Goal: Check status: Check status

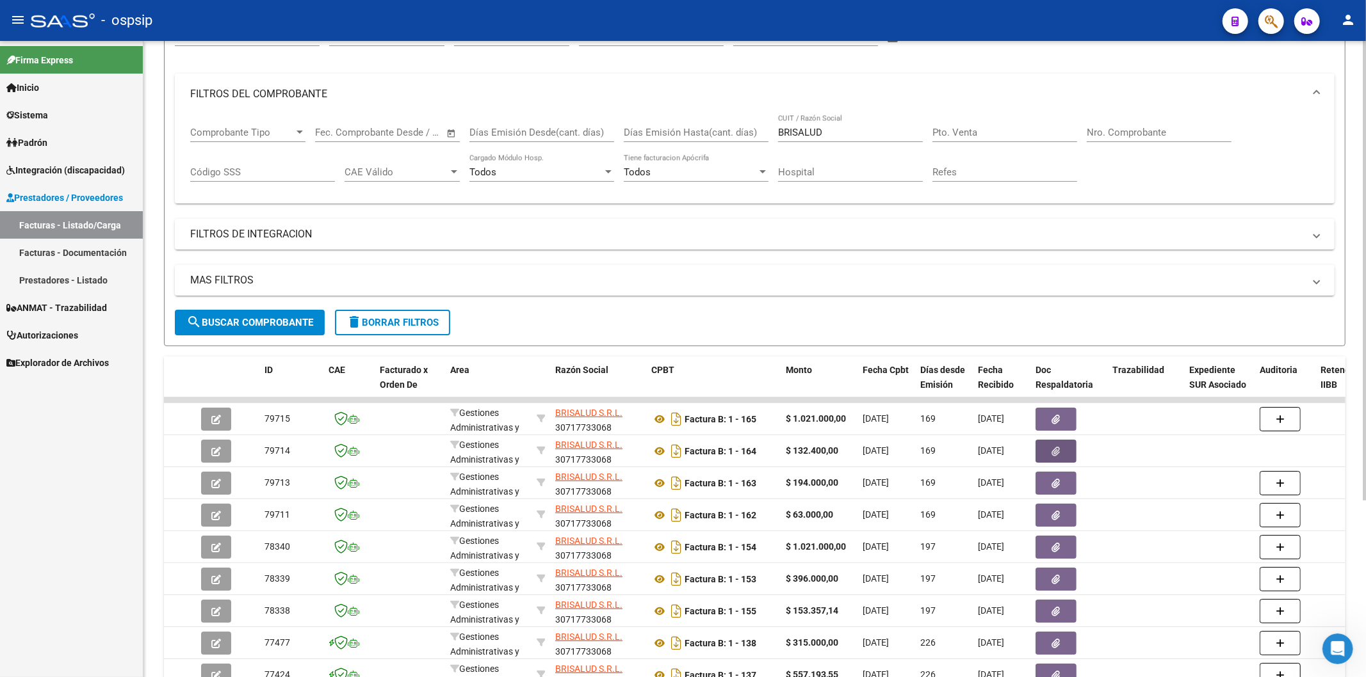
scroll to position [33, 0]
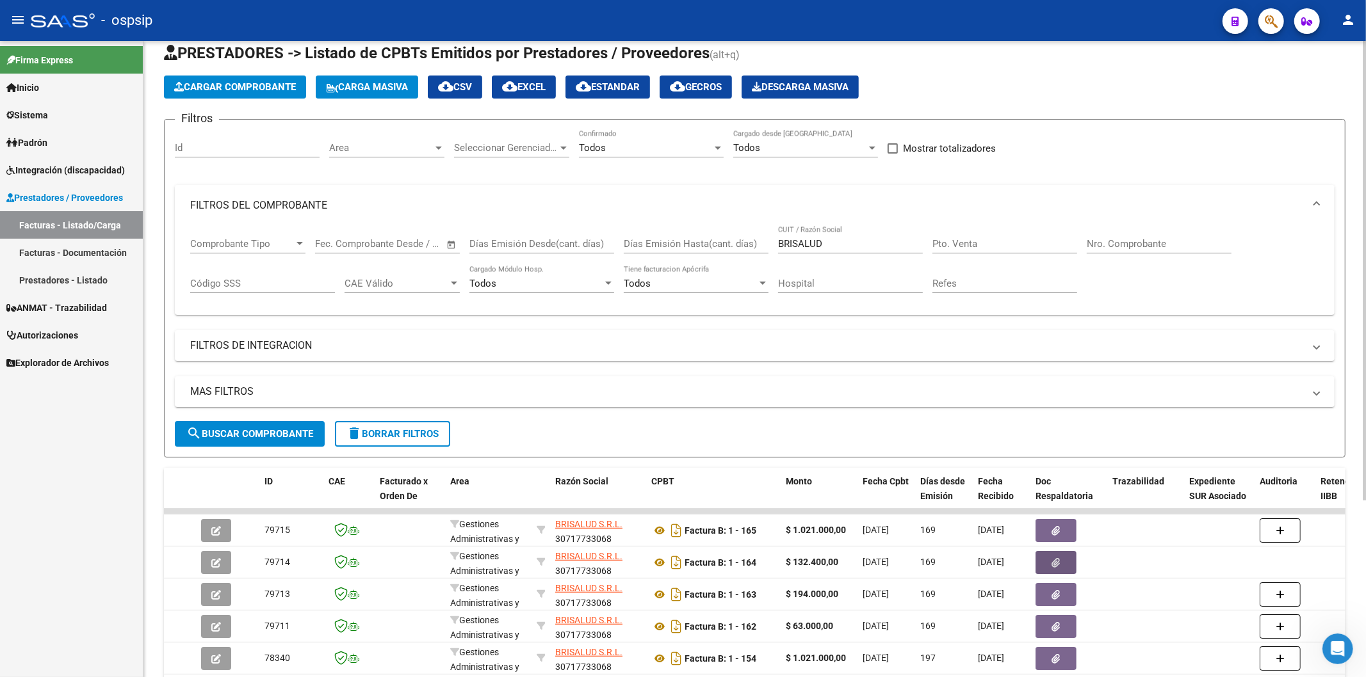
click at [1135, 242] on input "Nro. Comprobante" at bounding box center [1159, 244] width 145 height 12
type input "1551"
click at [854, 245] on input "BRISALUD" at bounding box center [850, 244] width 145 height 12
type input "B"
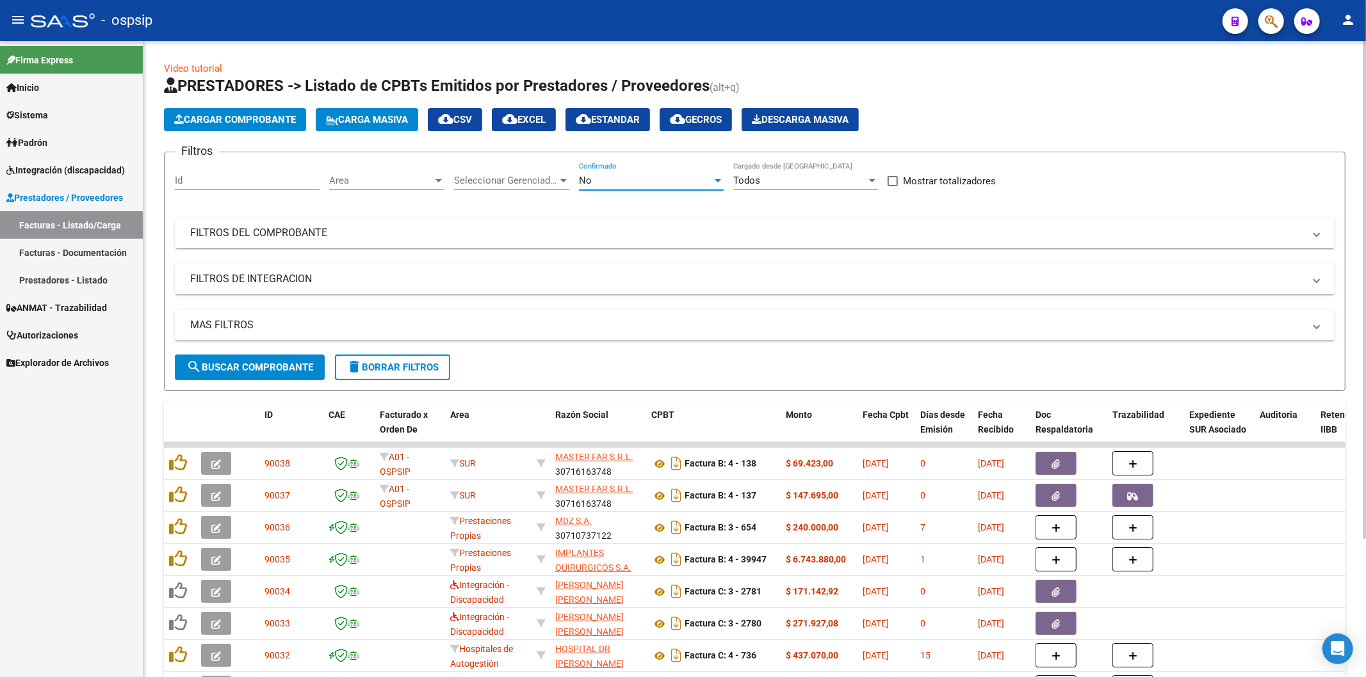
click at [717, 175] on div at bounding box center [718, 180] width 12 height 10
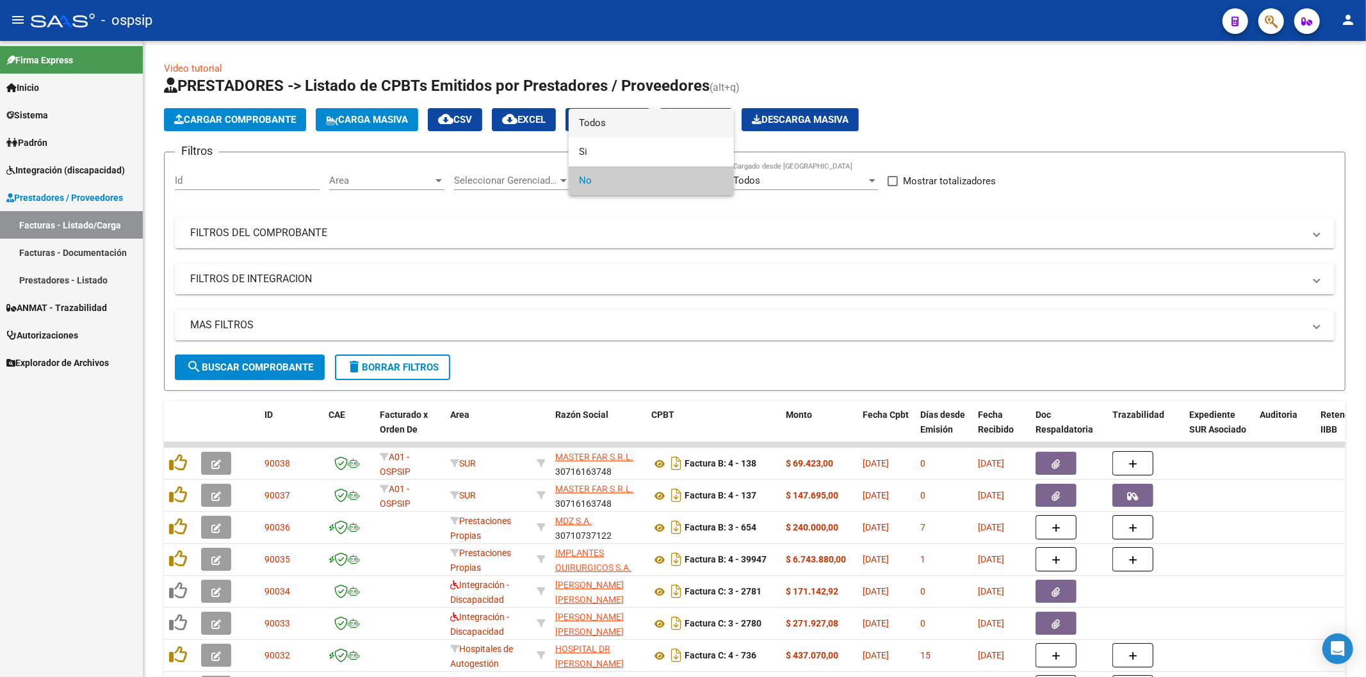
click at [629, 117] on span "Todos" at bounding box center [651, 123] width 145 height 29
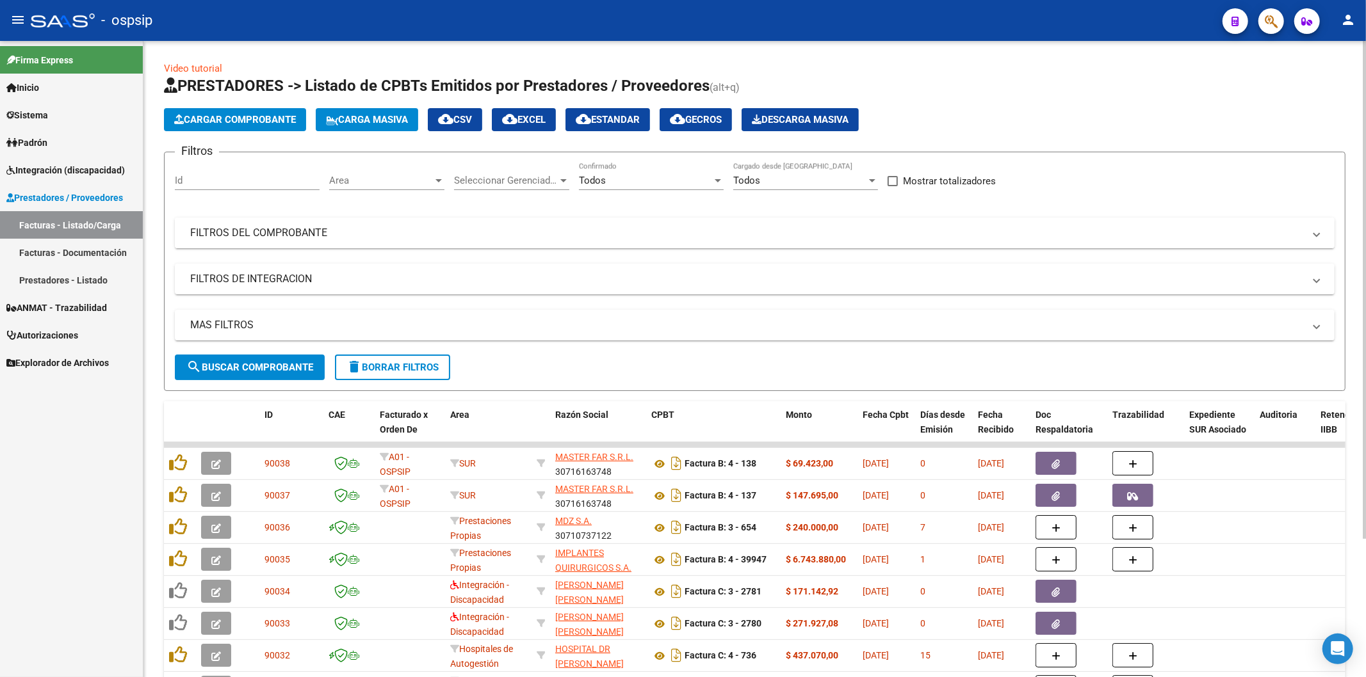
click at [1178, 233] on mat-panel-title "FILTROS DEL COMPROBANTE" at bounding box center [747, 233] width 1114 height 14
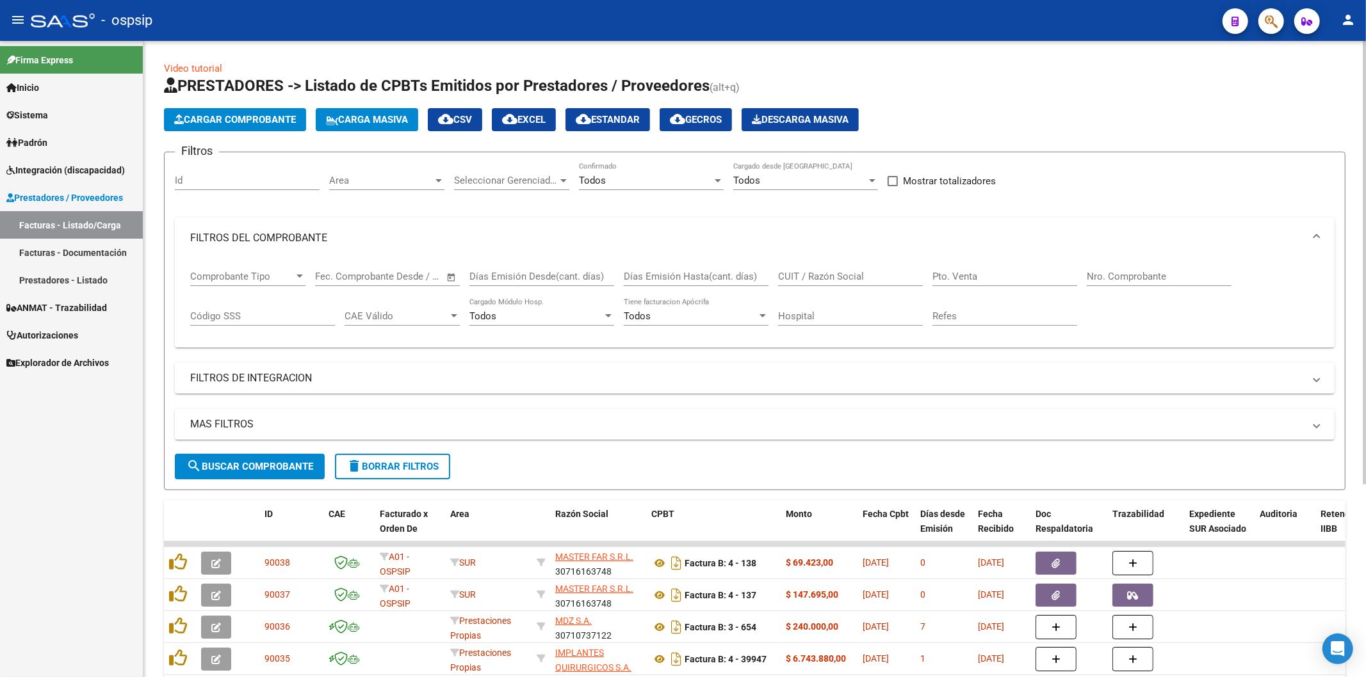
click at [1133, 275] on input "Nro. Comprobante" at bounding box center [1159, 277] width 145 height 12
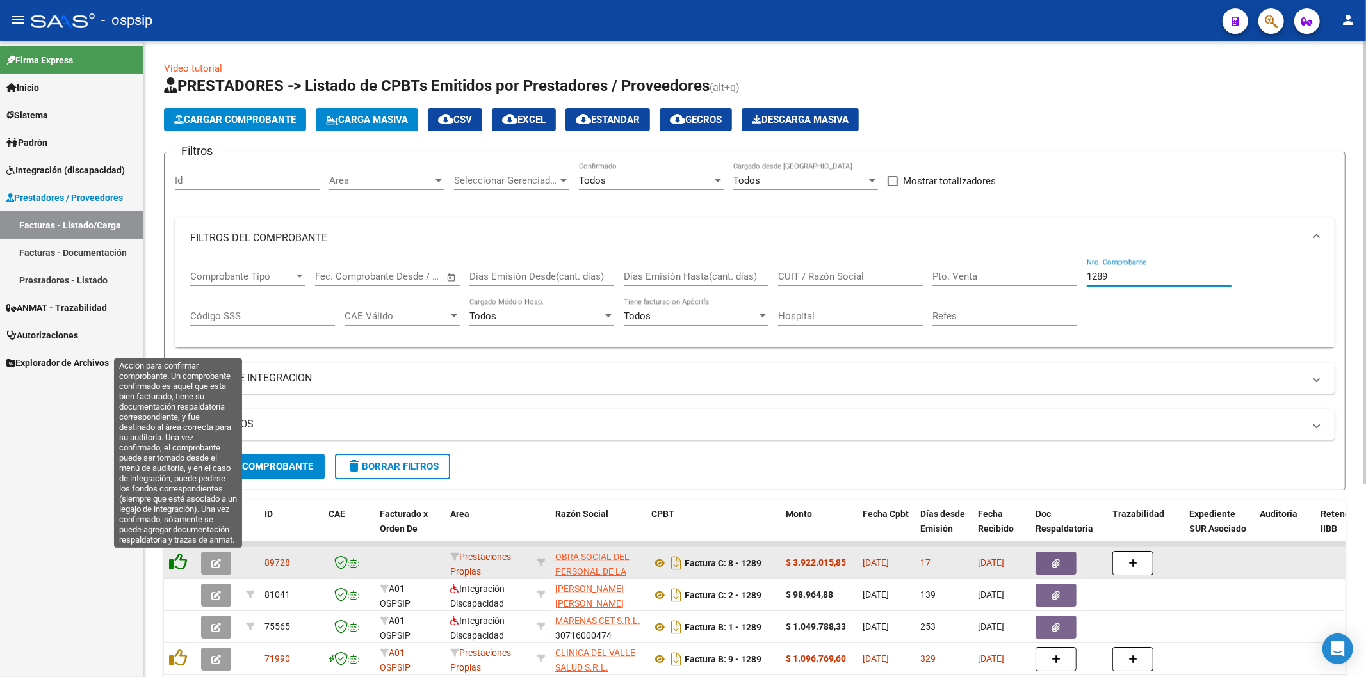
click at [181, 564] on icon at bounding box center [178, 562] width 18 height 18
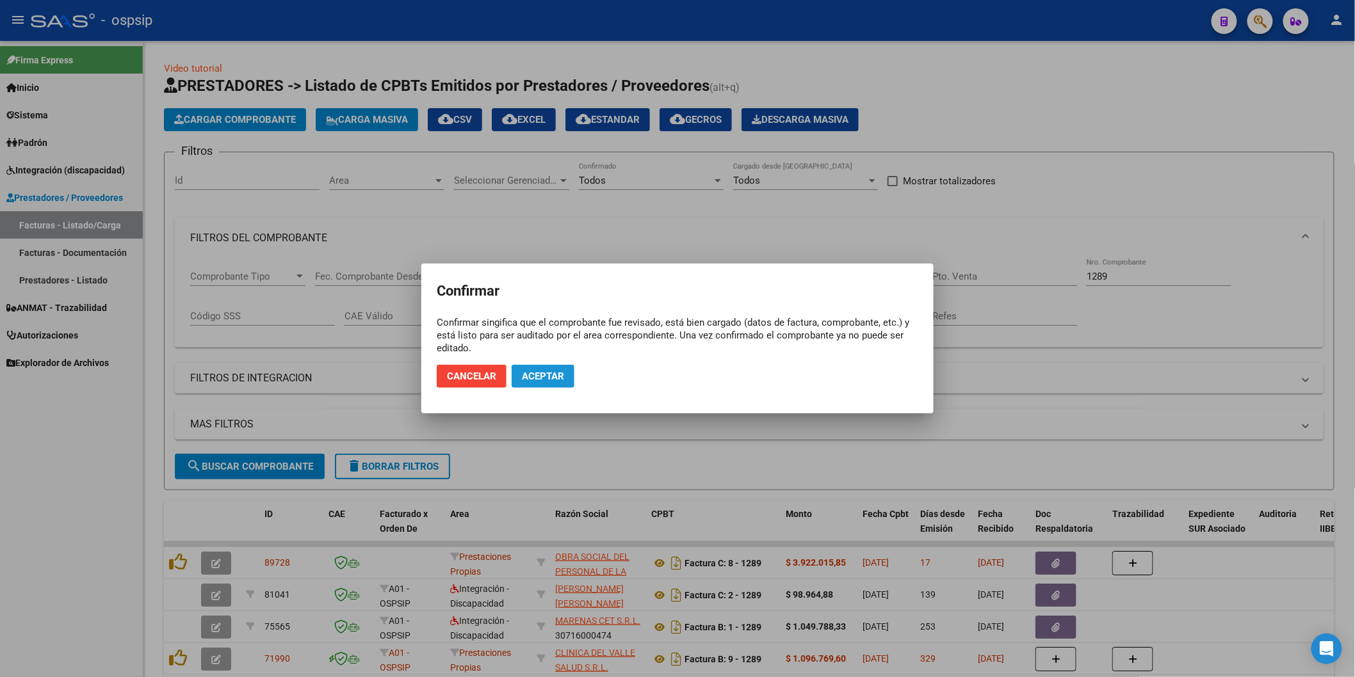
click at [558, 369] on button "Aceptar" at bounding box center [543, 376] width 63 height 23
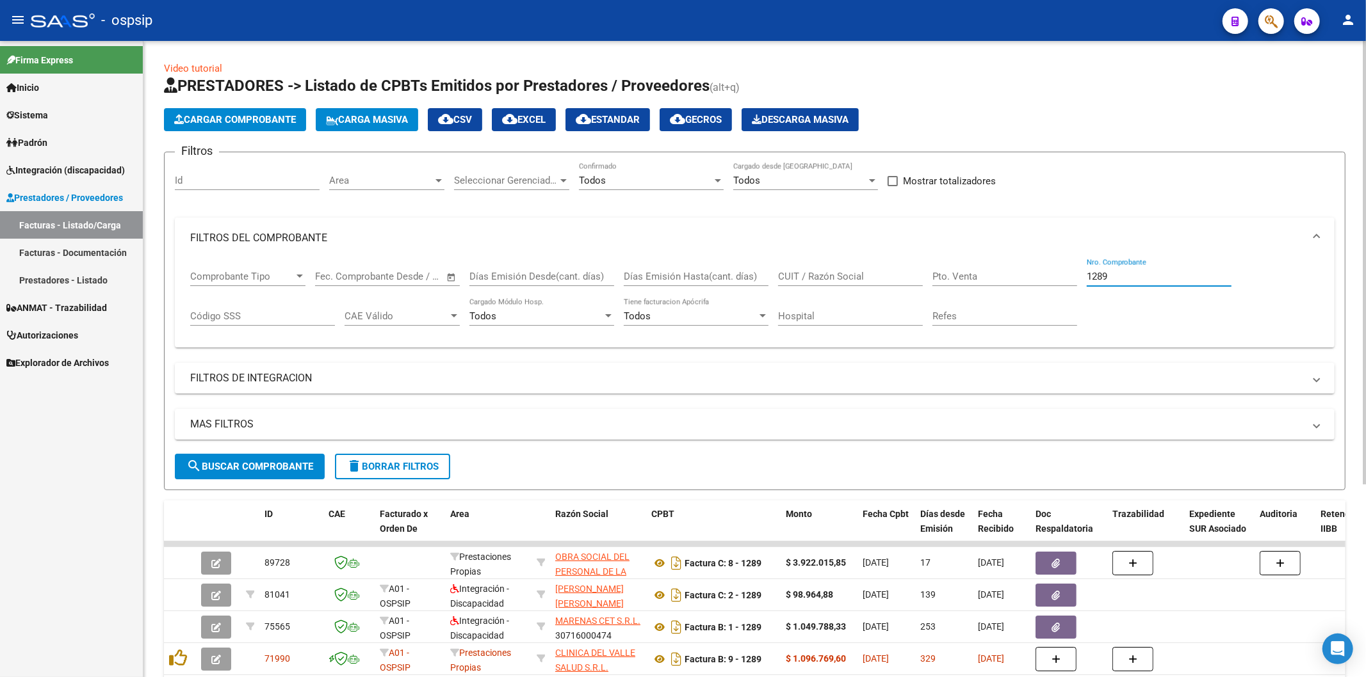
click at [1172, 277] on input "1289" at bounding box center [1159, 277] width 145 height 12
type input "1"
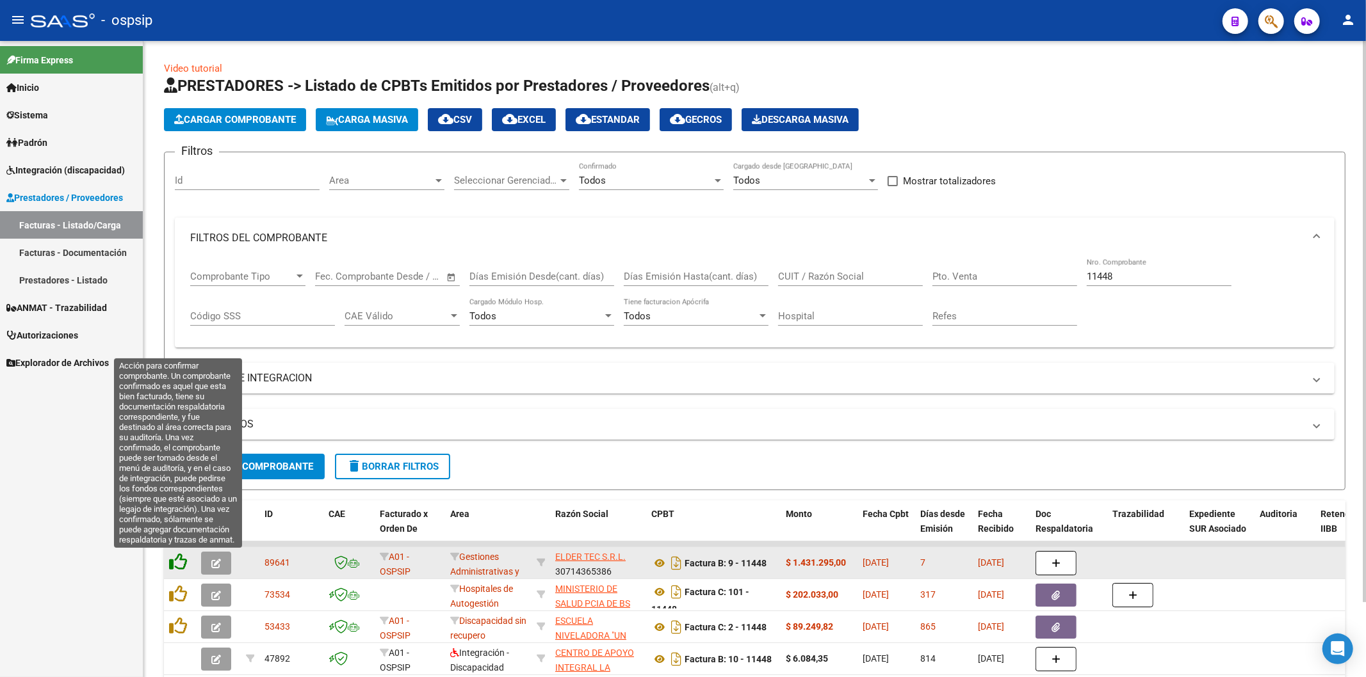
click at [179, 563] on icon at bounding box center [178, 562] width 18 height 18
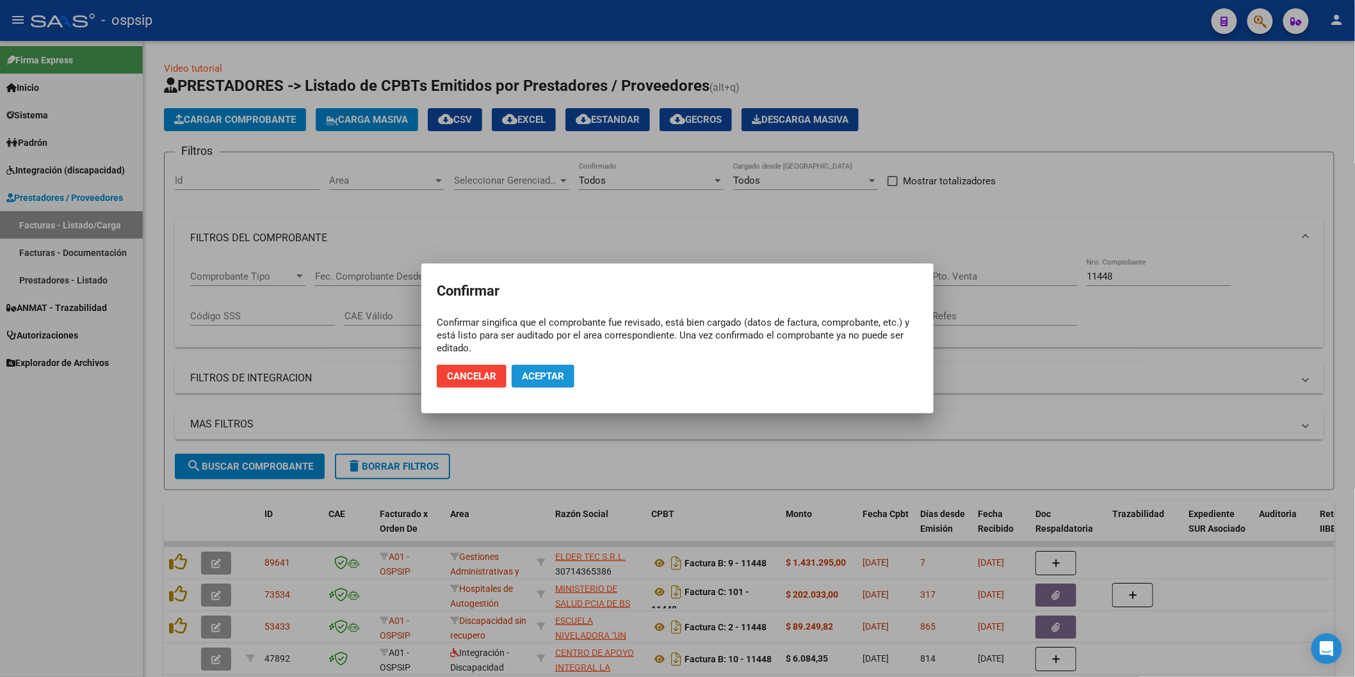
click at [539, 375] on span "Aceptar" at bounding box center [543, 377] width 42 height 12
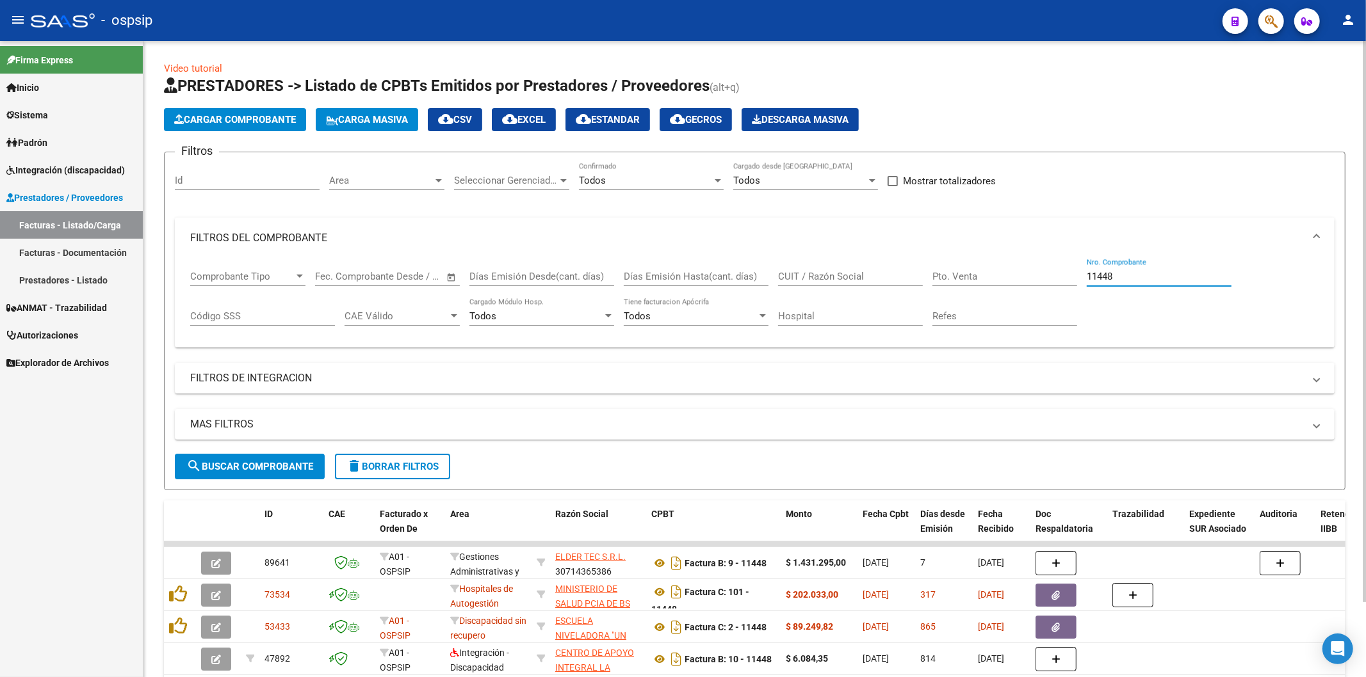
click at [1128, 280] on input "11448" at bounding box center [1159, 277] width 145 height 12
type input "1"
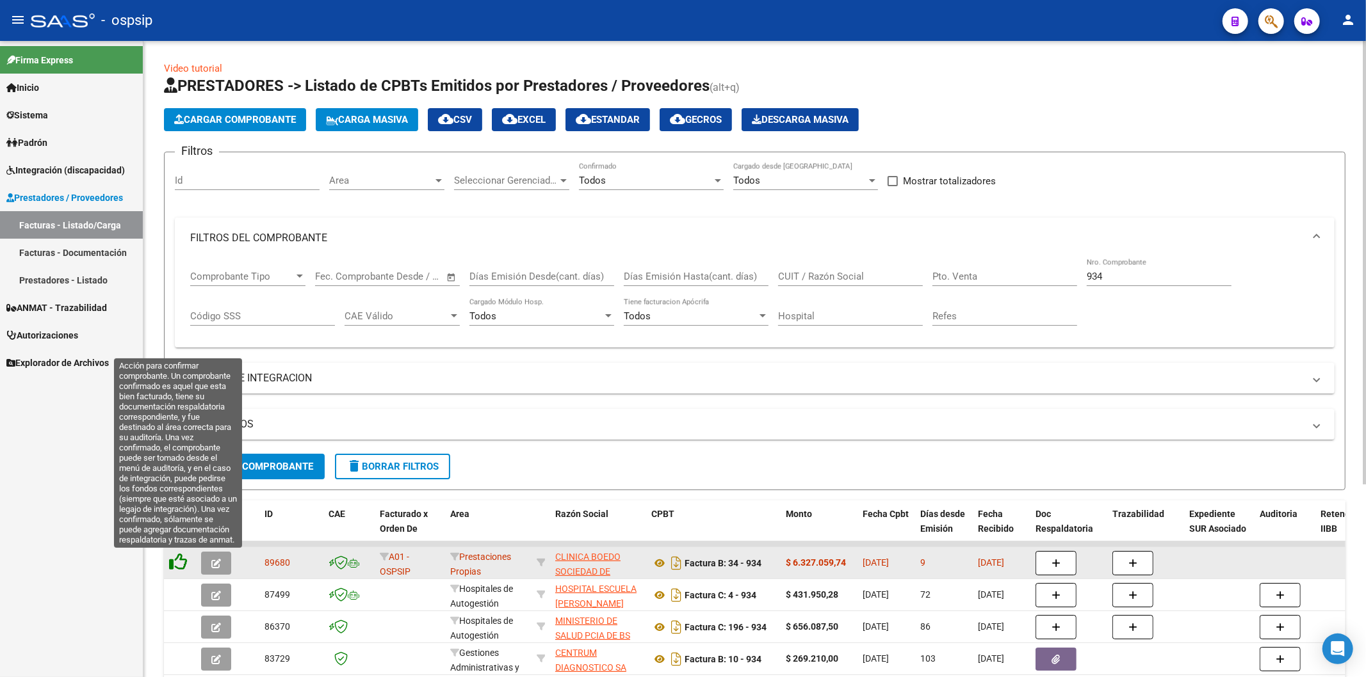
click at [180, 559] on icon at bounding box center [178, 562] width 18 height 18
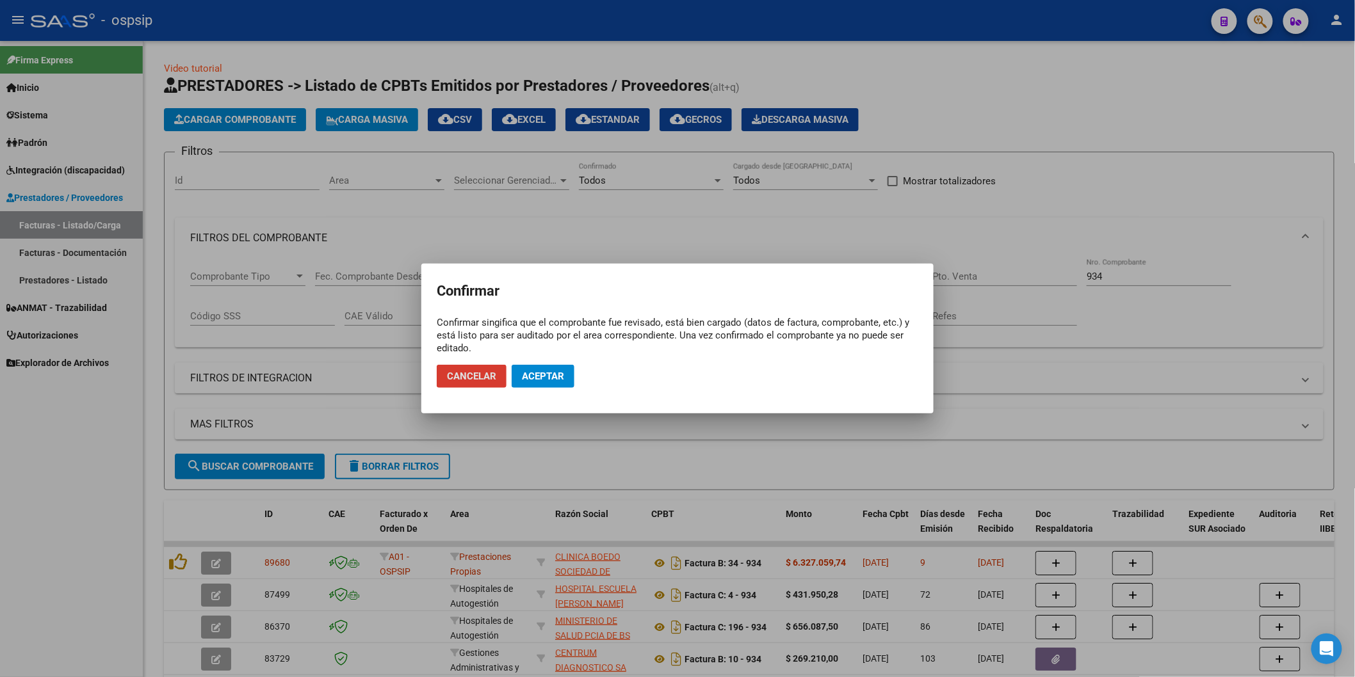
click at [551, 380] on span "Aceptar" at bounding box center [543, 377] width 42 height 12
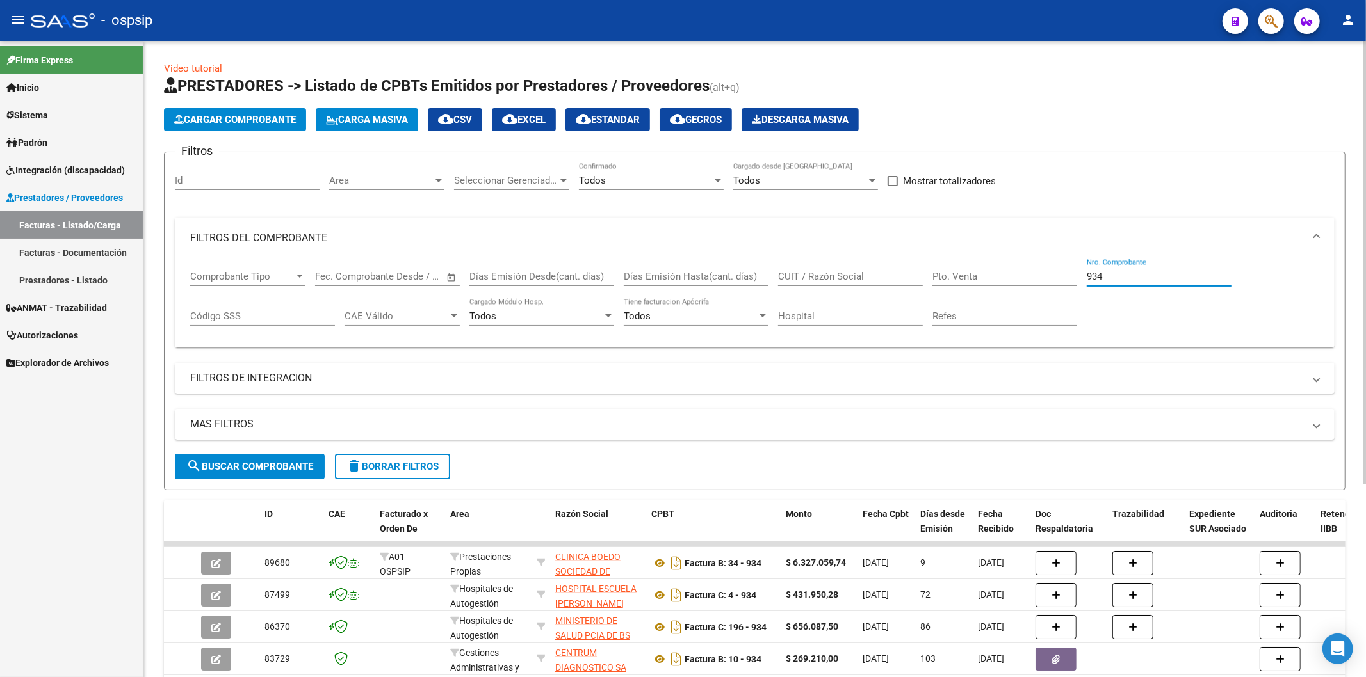
click at [1157, 282] on input "934" at bounding box center [1159, 277] width 145 height 12
type input "9"
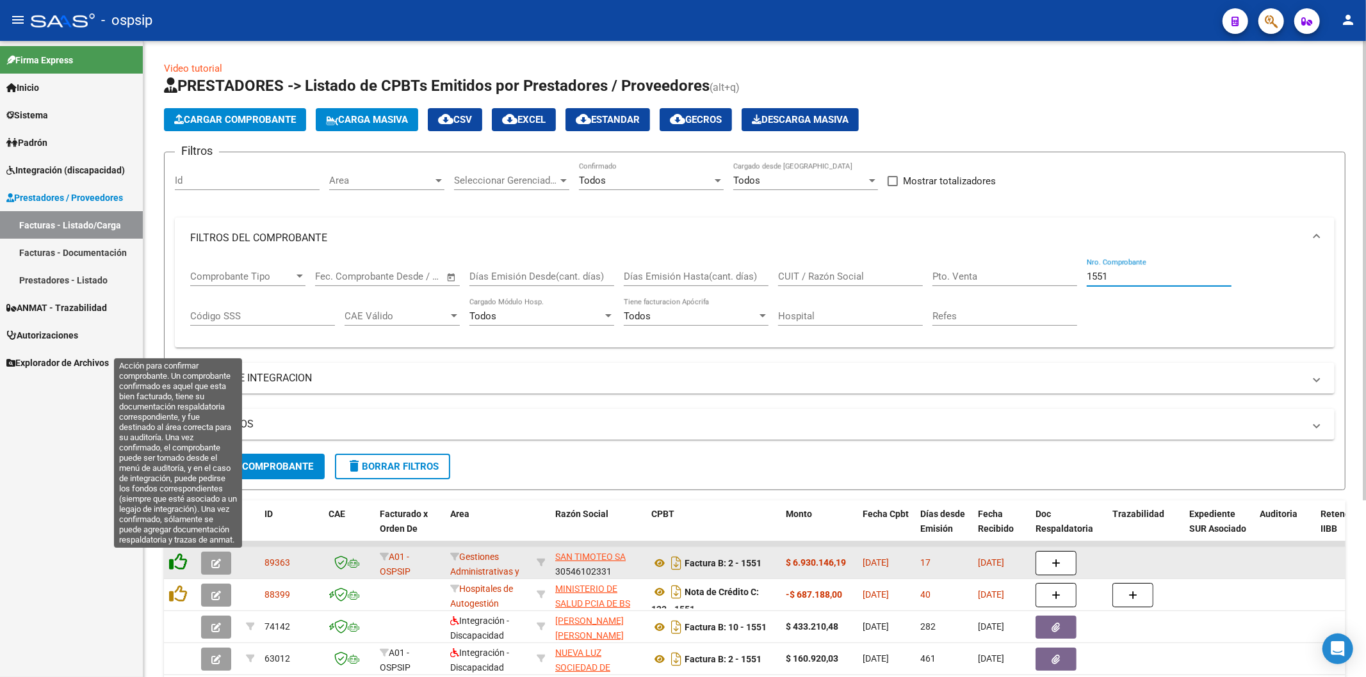
click at [179, 569] on icon at bounding box center [178, 562] width 18 height 18
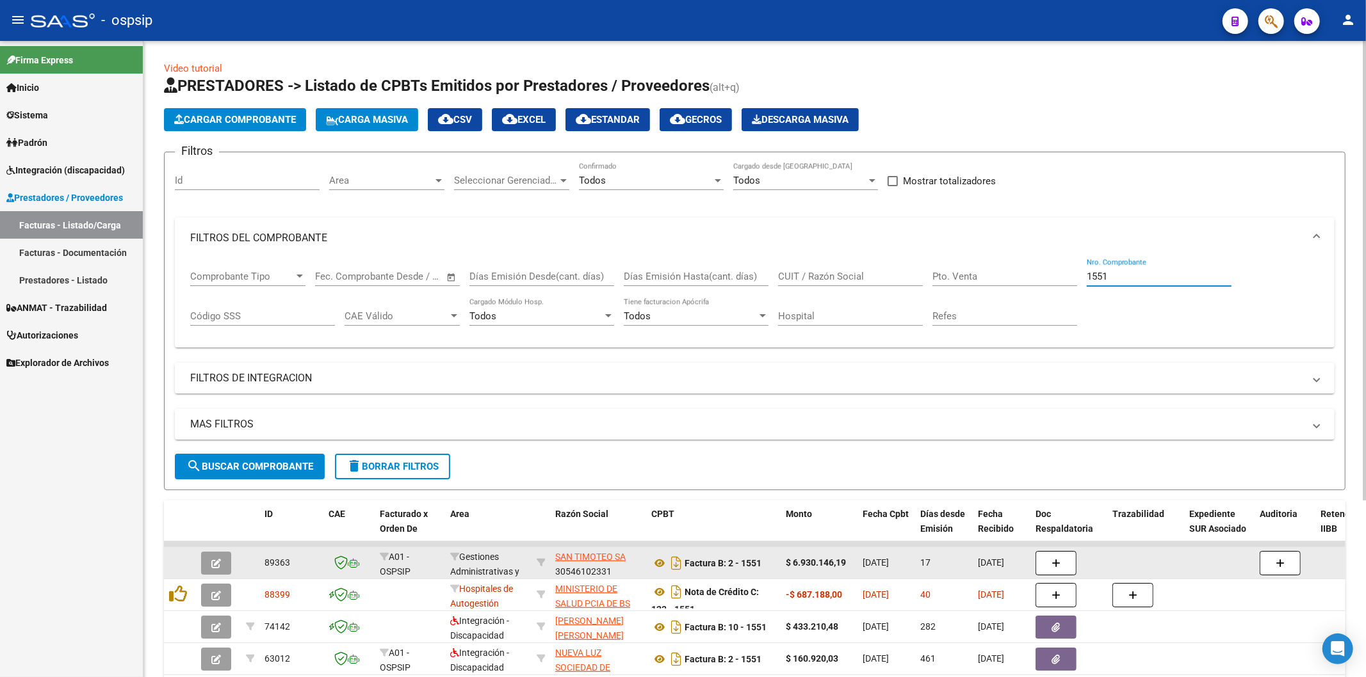
click at [1149, 271] on input "1551" at bounding box center [1159, 277] width 145 height 12
type input "1"
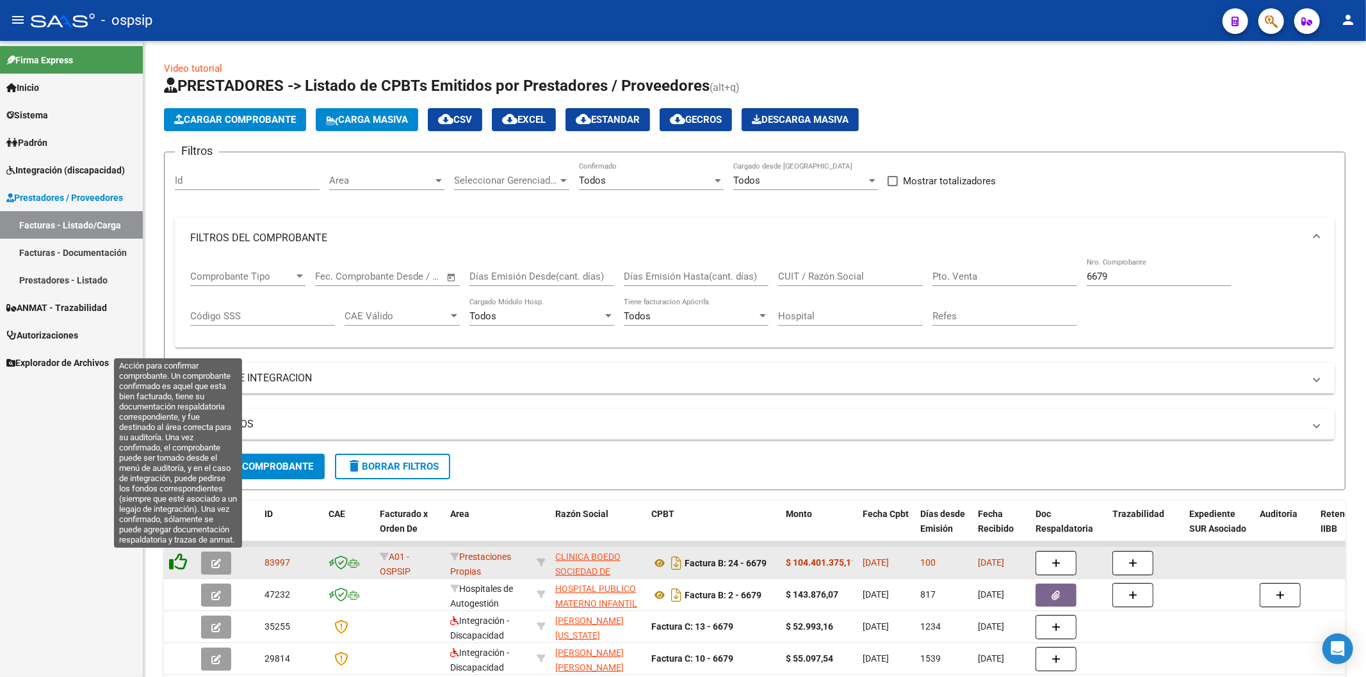
click at [180, 564] on icon at bounding box center [178, 562] width 18 height 18
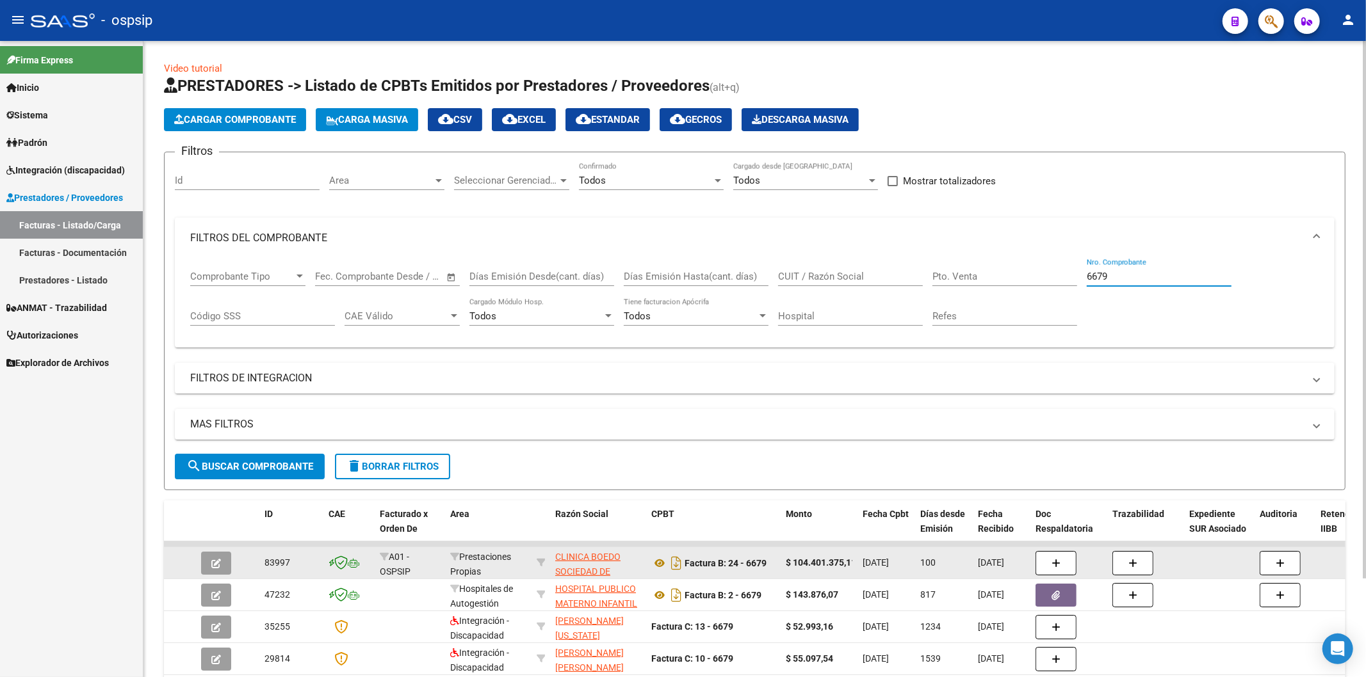
click at [1147, 274] on input "6679" at bounding box center [1159, 277] width 145 height 12
type input "6"
